Goal: Task Accomplishment & Management: Manage account settings

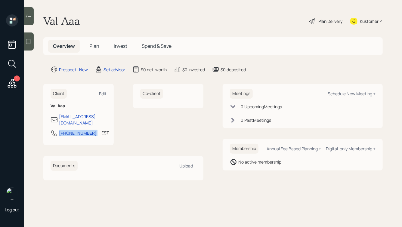
drag, startPoint x: 88, startPoint y: 128, endPoint x: 57, endPoint y: 127, distance: 31.1
click at [57, 130] on div "[PHONE_NUMBER] EST Currently 4:26 PM" at bounding box center [79, 135] width 56 height 11
copy div "[PHONE_NUMBER]"
click at [343, 95] on div "Schedule New Meeting +" at bounding box center [352, 94] width 48 height 6
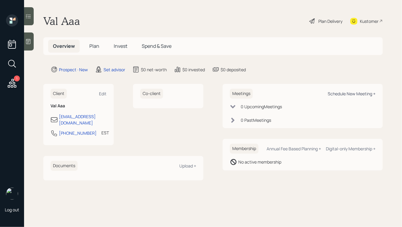
select select "round-[PERSON_NAME]"
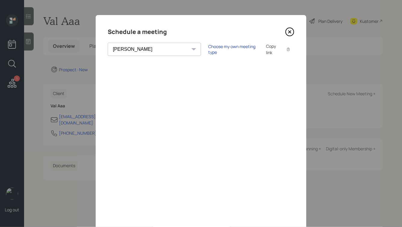
click at [208, 49] on div "Choose my own meeting type" at bounding box center [233, 49] width 51 height 11
click at [290, 32] on icon at bounding box center [290, 32] width 2 height 2
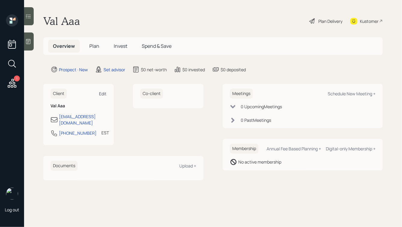
click at [100, 93] on div "Edit" at bounding box center [103, 94] width 8 height 6
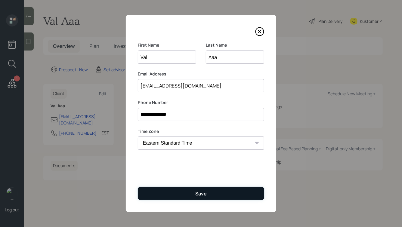
click at [193, 193] on button "Save" at bounding box center [201, 193] width 127 height 13
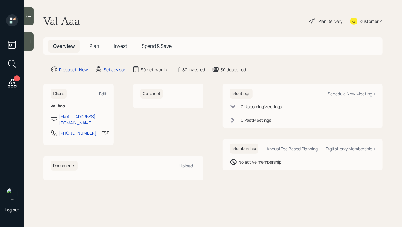
click at [27, 41] on icon at bounding box center [28, 42] width 6 height 6
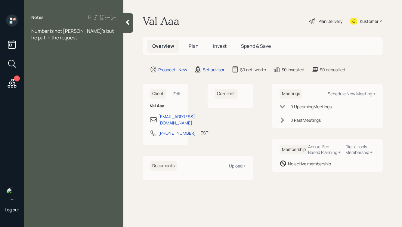
click at [127, 23] on icon at bounding box center [128, 22] width 6 height 6
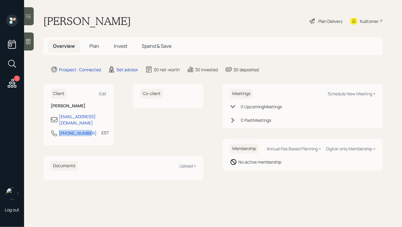
drag, startPoint x: 88, startPoint y: 128, endPoint x: 58, endPoint y: 128, distance: 29.8
click at [58, 130] on div "[PHONE_NUMBER] EST Currently 4:31 PM" at bounding box center [79, 135] width 56 height 11
copy div "[PHONE_NUMBER]"
click at [344, 94] on div "Schedule New Meeting +" at bounding box center [352, 94] width 48 height 6
select select "round-[PERSON_NAME]"
